Goal: Transaction & Acquisition: Purchase product/service

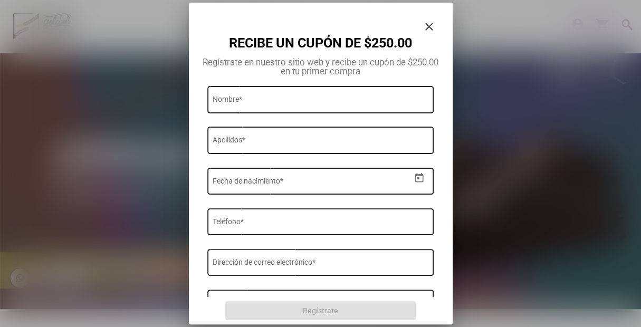
click at [427, 28] on mat-icon "close" at bounding box center [429, 26] width 13 height 13
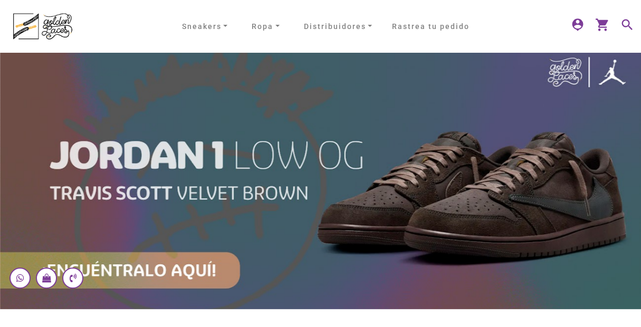
click at [628, 24] on mat-icon "search" at bounding box center [626, 23] width 13 height 13
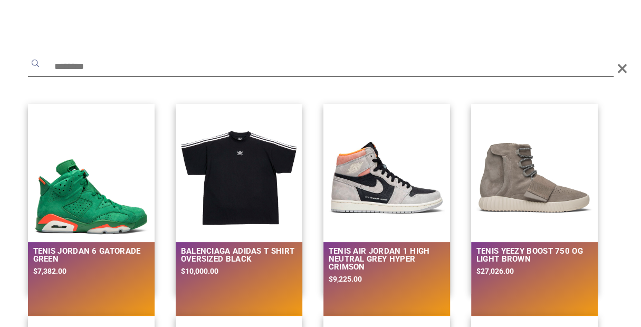
click at [79, 66] on input "text" at bounding box center [320, 67] width 585 height 19
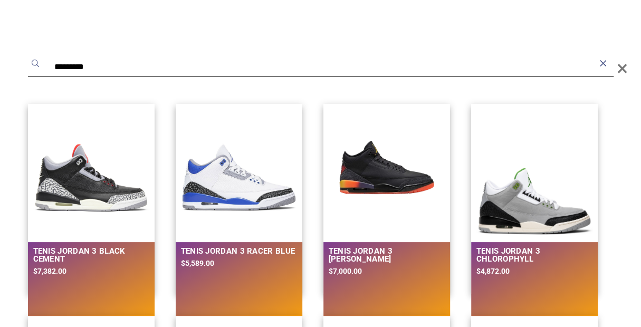
type input "********"
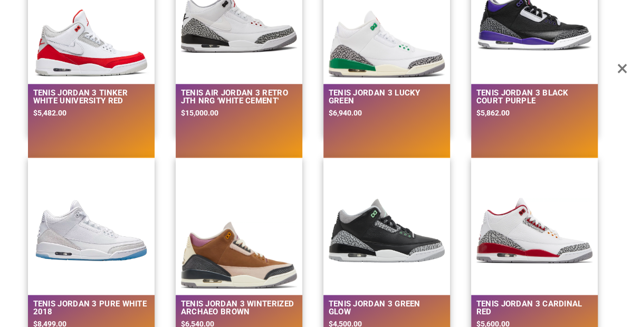
scroll to position [527, 0]
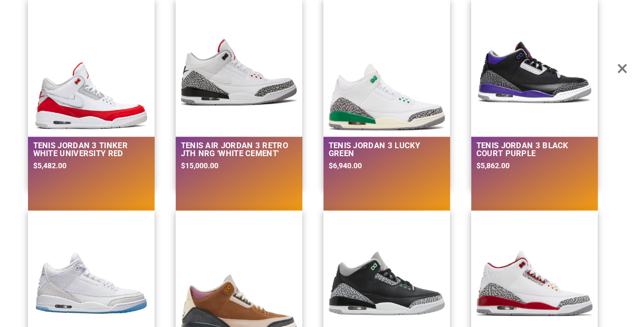
click at [371, 107] on img at bounding box center [387, 96] width 116 height 66
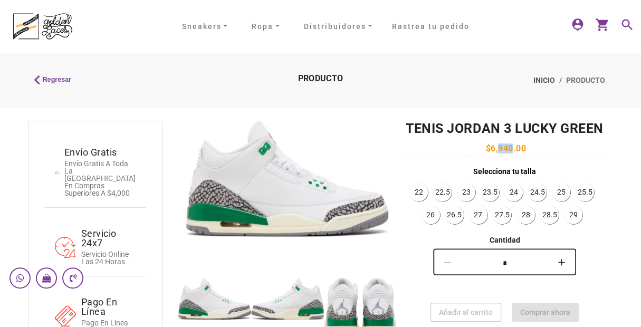
drag, startPoint x: 493, startPoint y: 150, endPoint x: 510, endPoint y: 153, distance: 16.7
click at [510, 153] on span "$6,940.00" at bounding box center [504, 148] width 43 height 10
click at [493, 150] on span "$6,940.00" at bounding box center [504, 148] width 43 height 10
click at [493, 149] on span "$6,940.00" at bounding box center [504, 148] width 43 height 10
drag, startPoint x: 492, startPoint y: 148, endPoint x: 513, endPoint y: 150, distance: 20.7
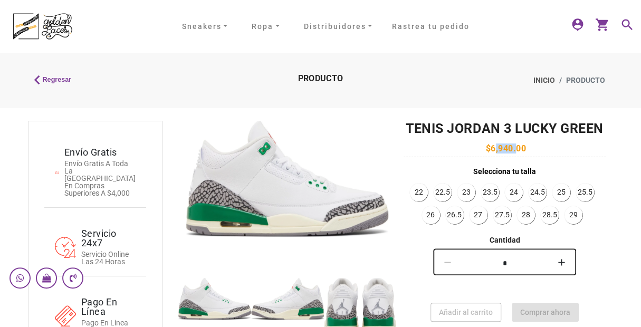
click at [513, 150] on span "$6,940.00" at bounding box center [504, 148] width 43 height 10
copy span "6,940"
click at [454, 126] on h2 "Tenis Jordan 3 Lucky Green" at bounding box center [505, 129] width 202 height 16
drag, startPoint x: 449, startPoint y: 129, endPoint x: 529, endPoint y: 150, distance: 82.9
click at [530, 150] on div "Tenis Jordan 3 Lucky Green $6,940.00 Selecciona tu talla 22 22.5 23 23.5 24 24.…" at bounding box center [505, 290] width 202 height 339
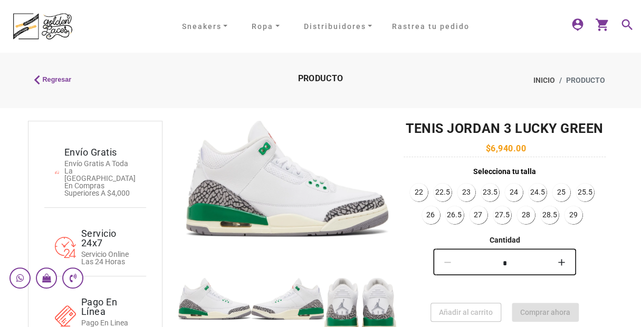
copy div "Jordan 3 Lucky Green $6,940.00"
